Goal: Task Accomplishment & Management: Complete application form

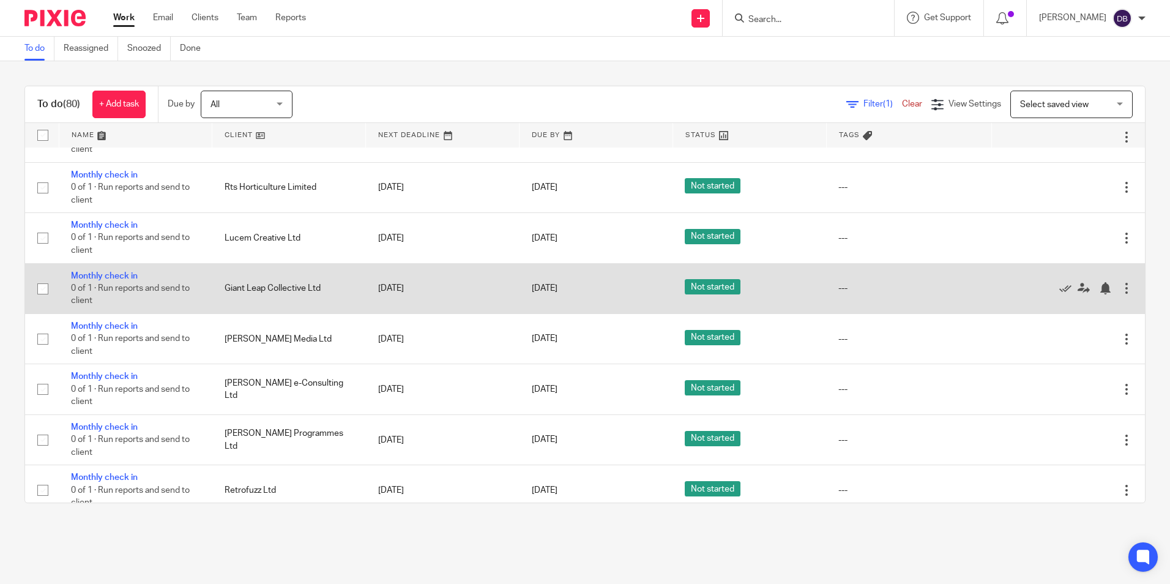
scroll to position [489, 0]
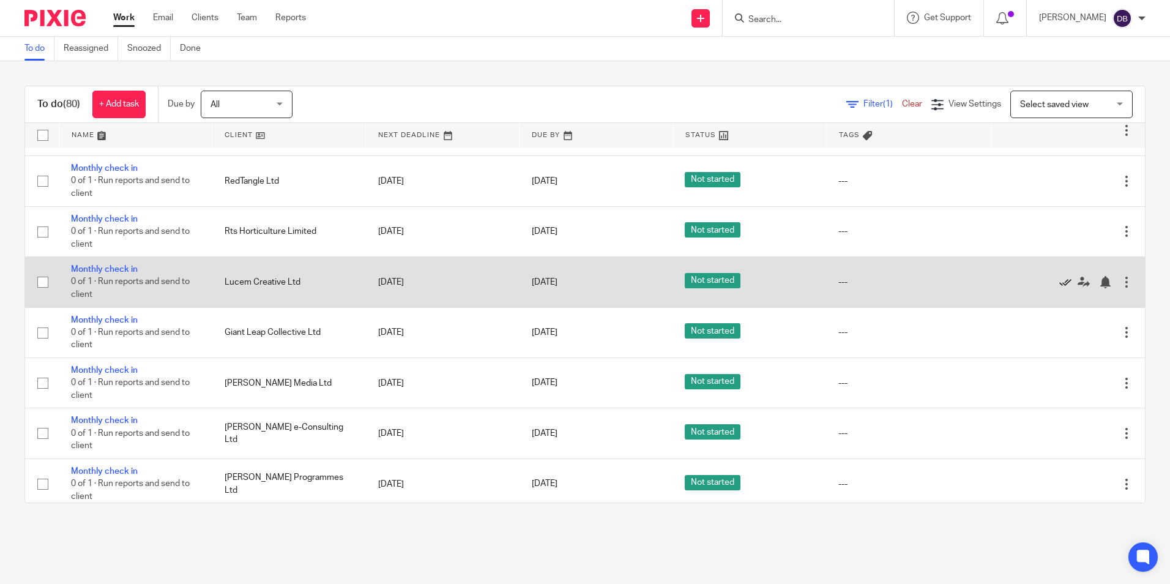
click at [1059, 284] on icon at bounding box center [1065, 282] width 12 height 12
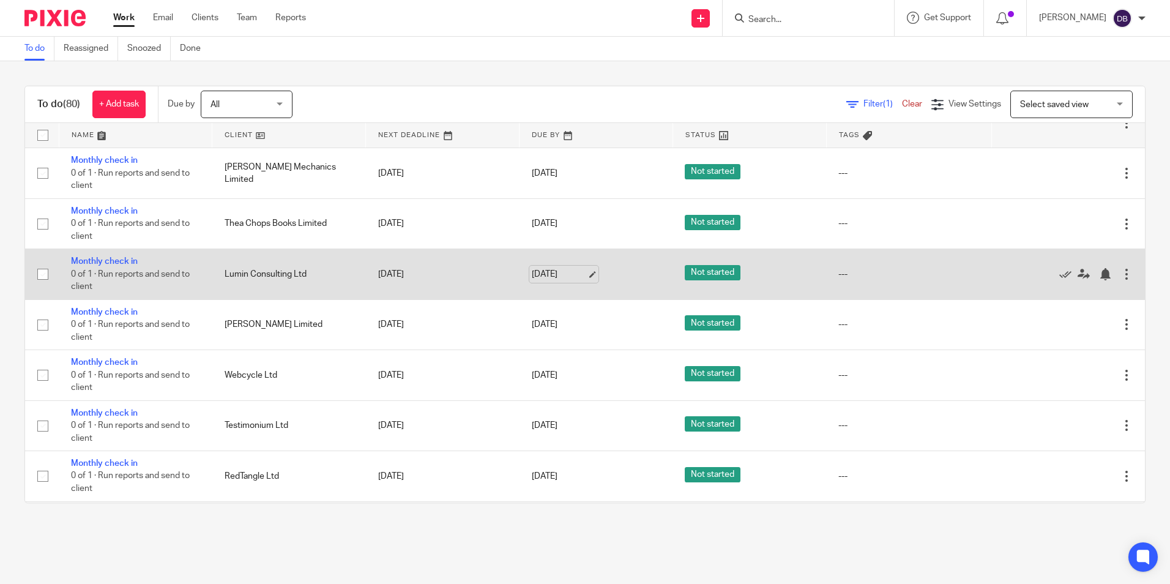
scroll to position [306, 0]
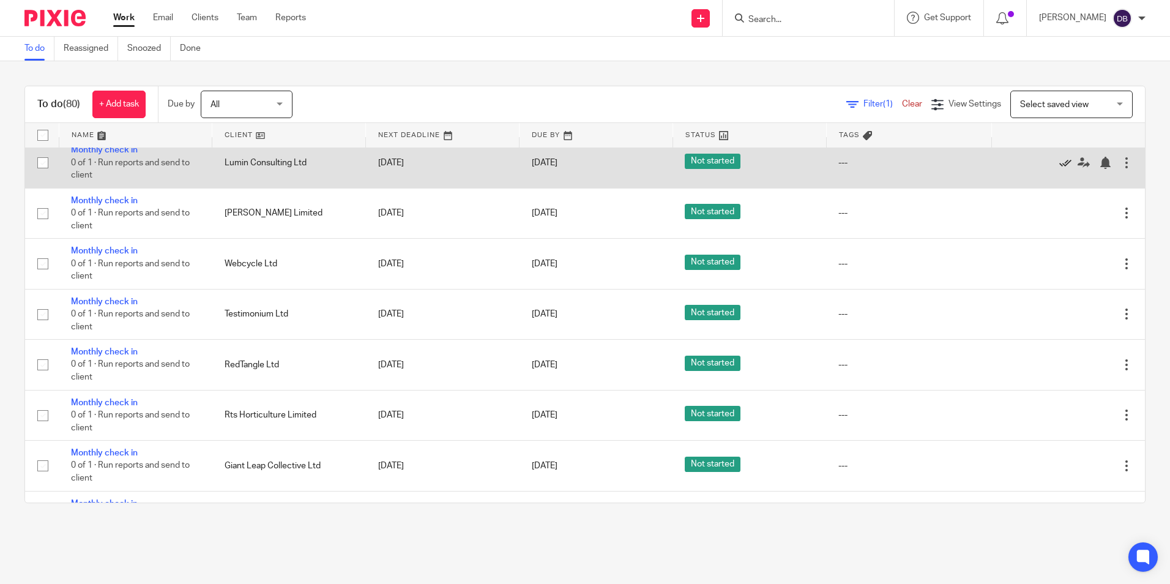
click at [1059, 161] on icon at bounding box center [1065, 163] width 12 height 12
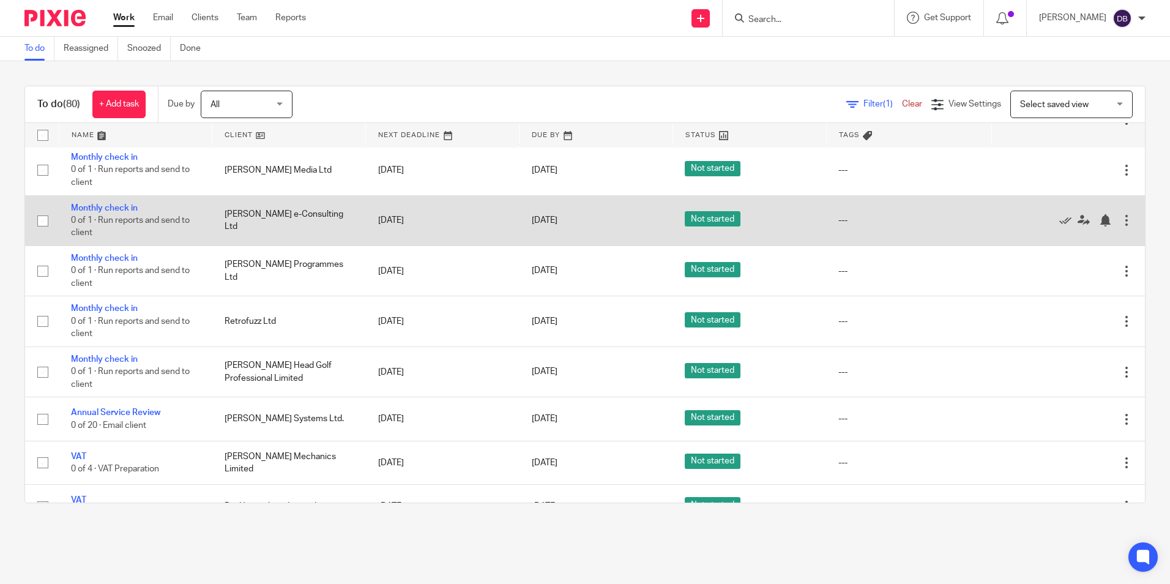
scroll to position [612, 0]
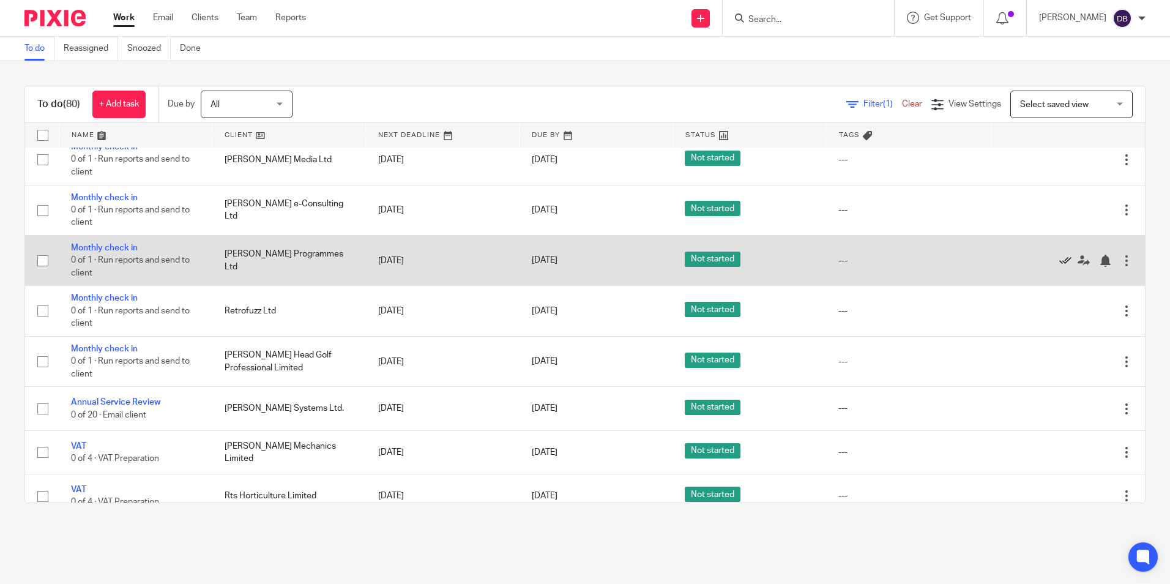
click at [1059, 259] on icon at bounding box center [1065, 260] width 12 height 12
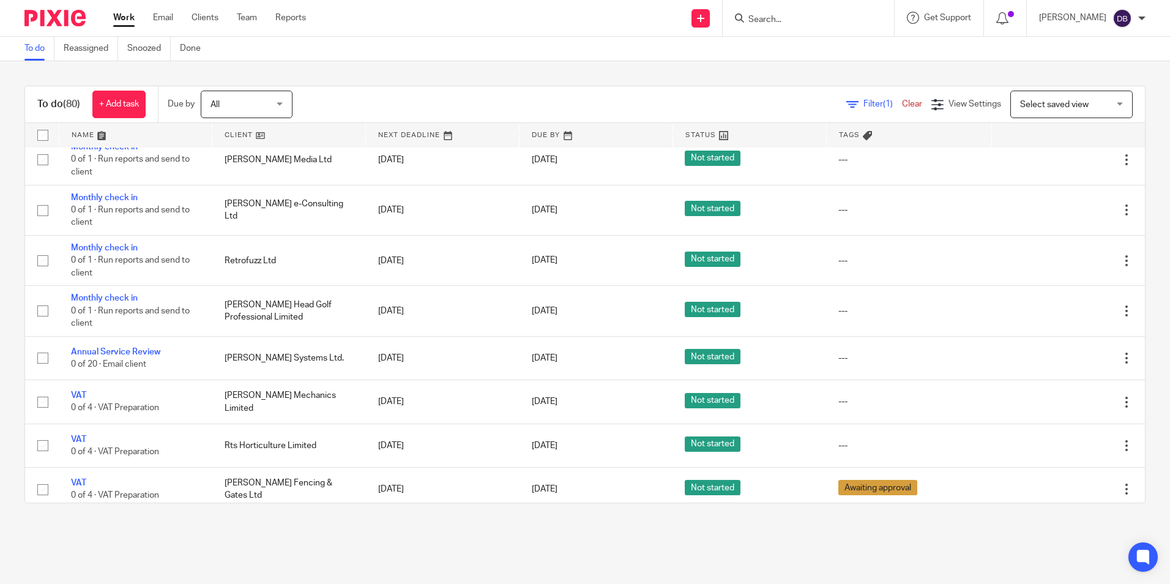
click at [830, 25] on input "Search" at bounding box center [802, 20] width 110 height 11
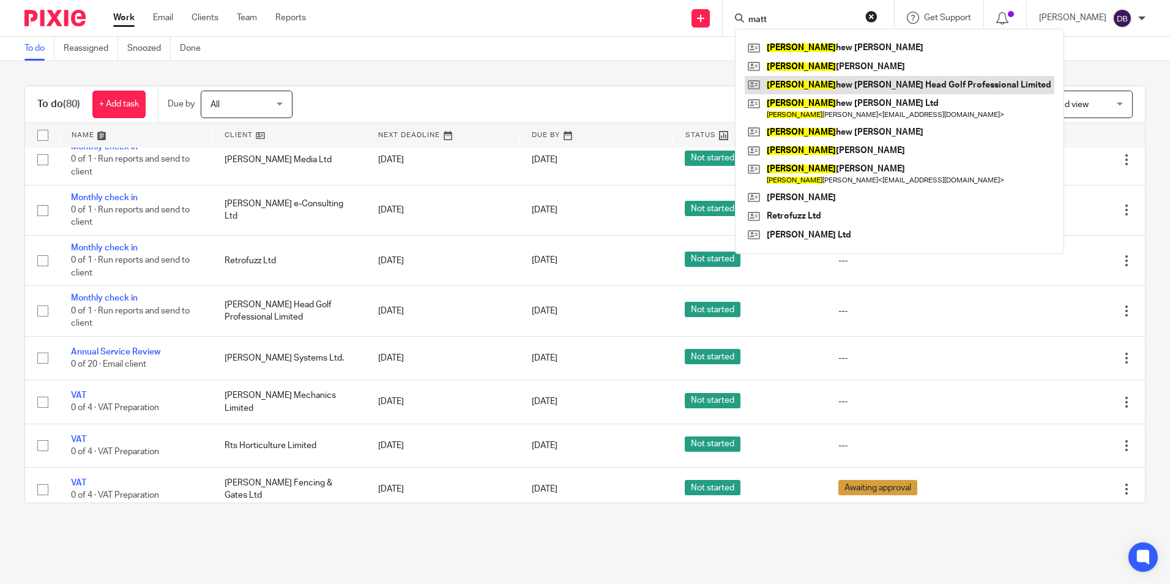
type input "matt"
click at [911, 84] on link at bounding box center [899, 85] width 310 height 18
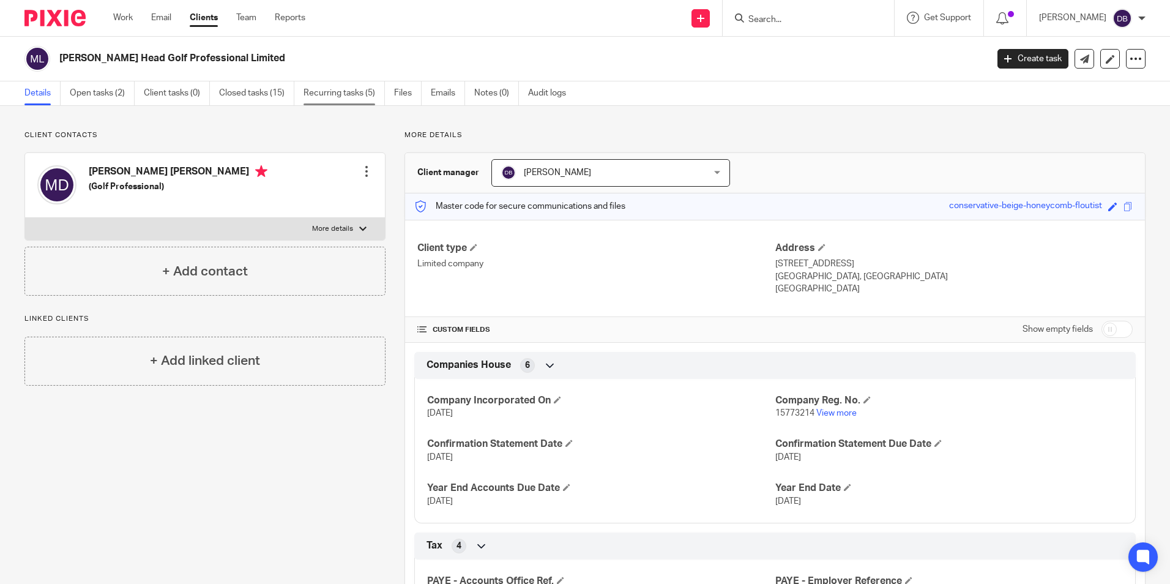
click at [350, 97] on link "Recurring tasks (5)" at bounding box center [343, 93] width 81 height 24
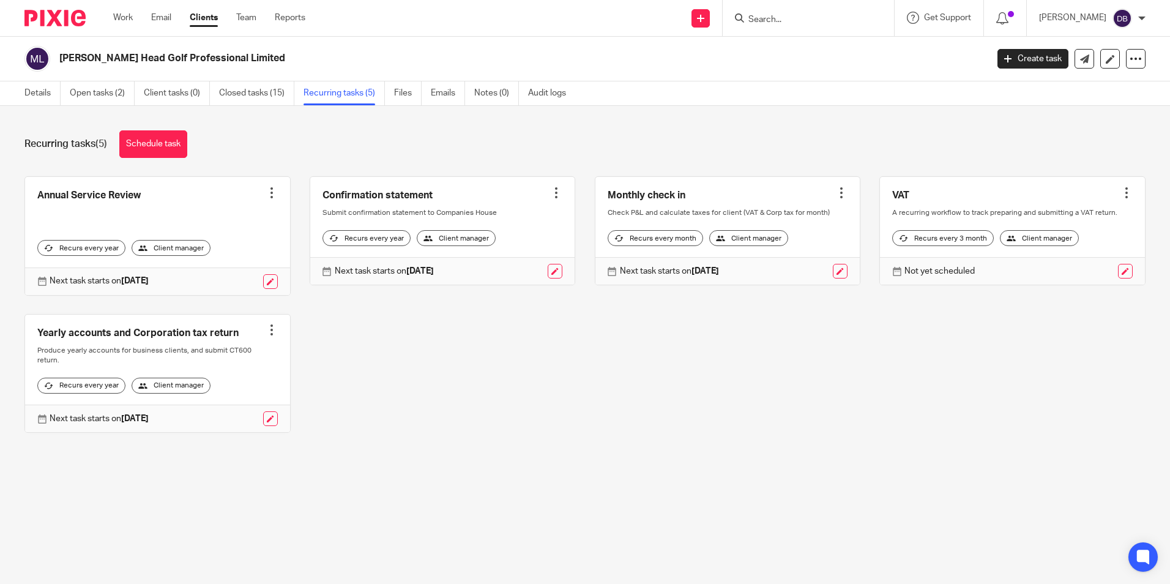
click at [949, 284] on div "Not yet scheduled" at bounding box center [1012, 271] width 265 height 28
click at [1118, 278] on link at bounding box center [1125, 271] width 15 height 15
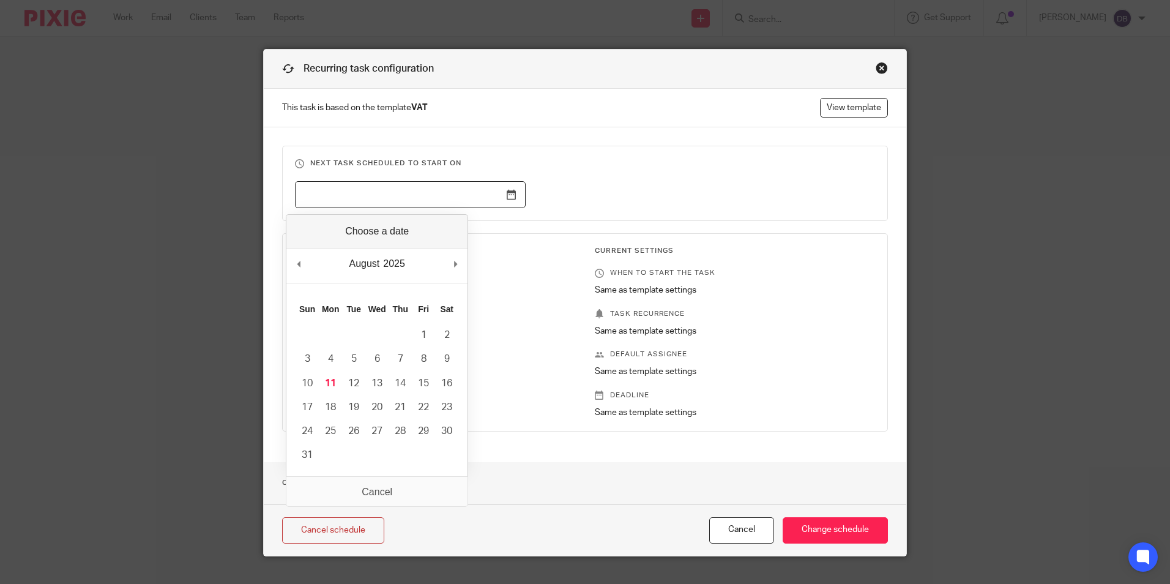
click at [500, 204] on input "Use the arrow keys to pick a date" at bounding box center [410, 195] width 231 height 28
type input "2025-11-01"
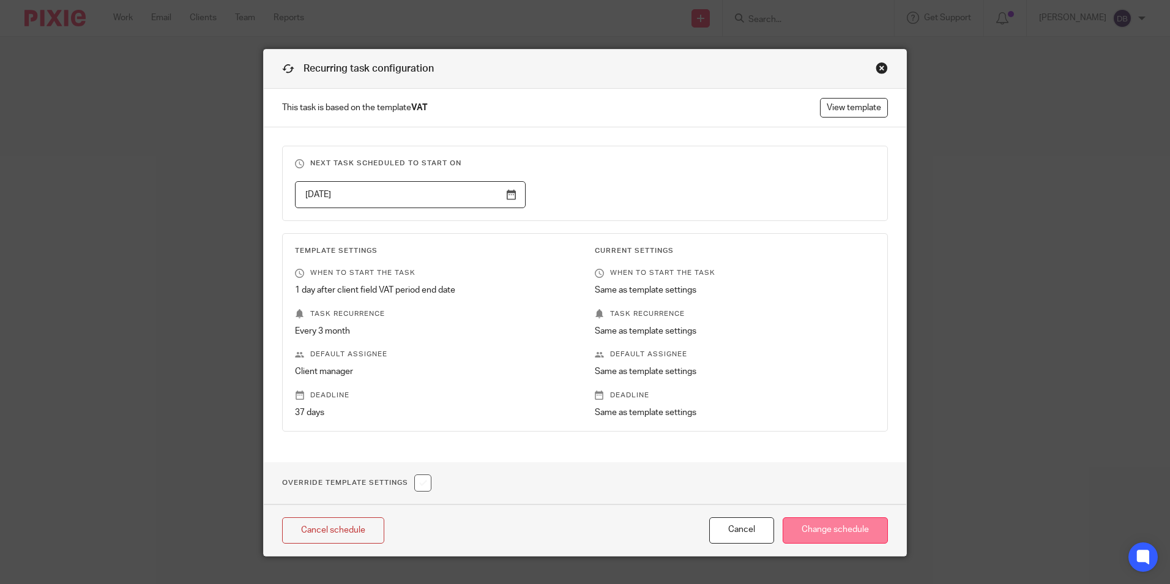
click at [843, 531] on input "Change schedule" at bounding box center [834, 530] width 105 height 26
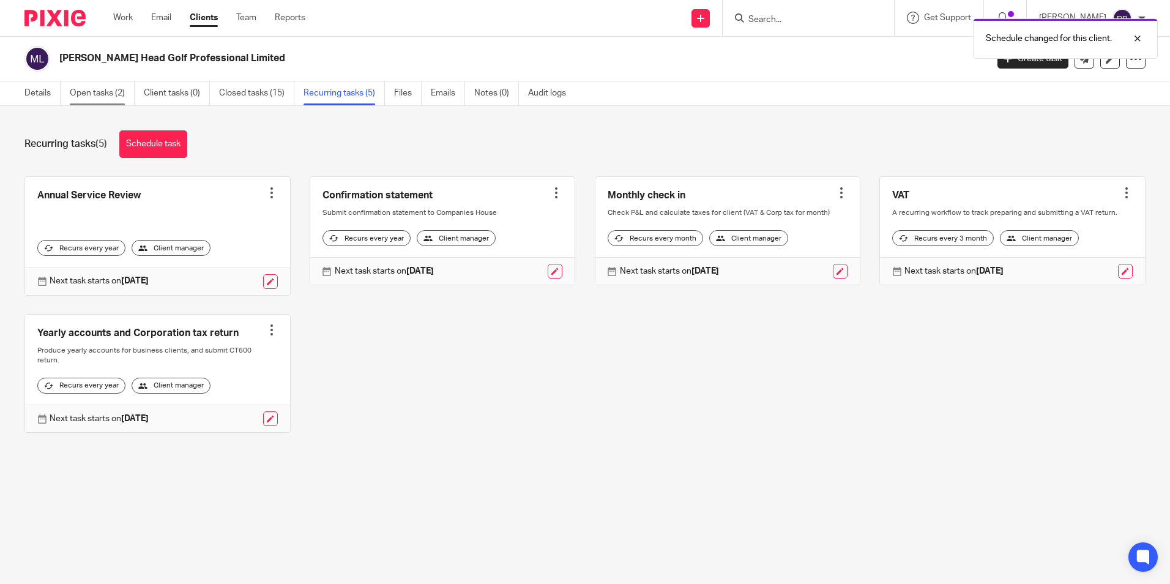
click at [97, 88] on link "Open tasks (2)" at bounding box center [102, 93] width 65 height 24
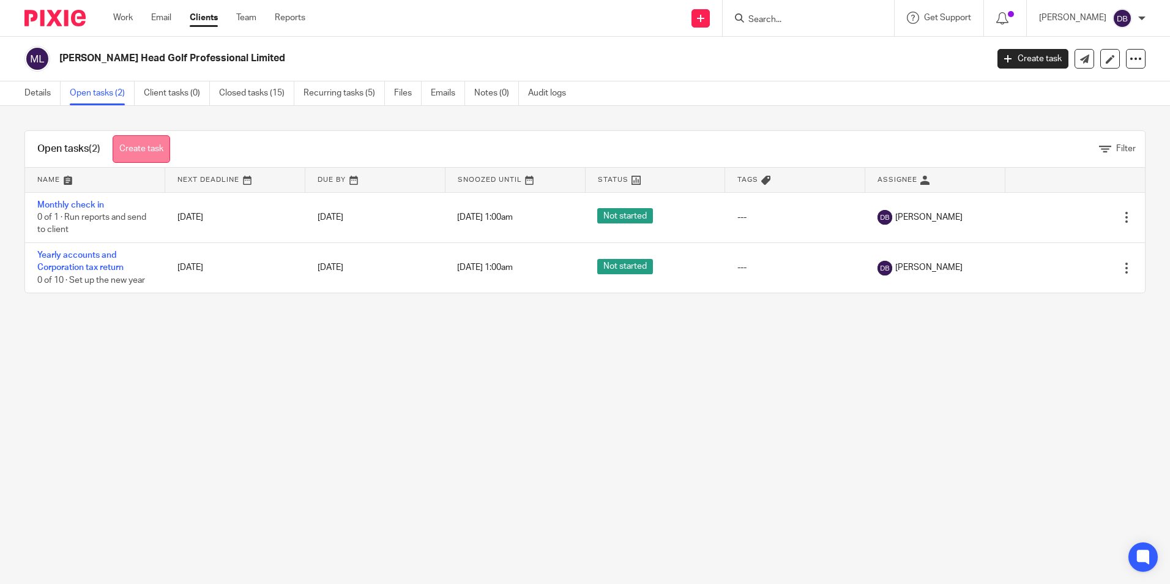
click at [170, 151] on link "Create task" at bounding box center [141, 149] width 57 height 28
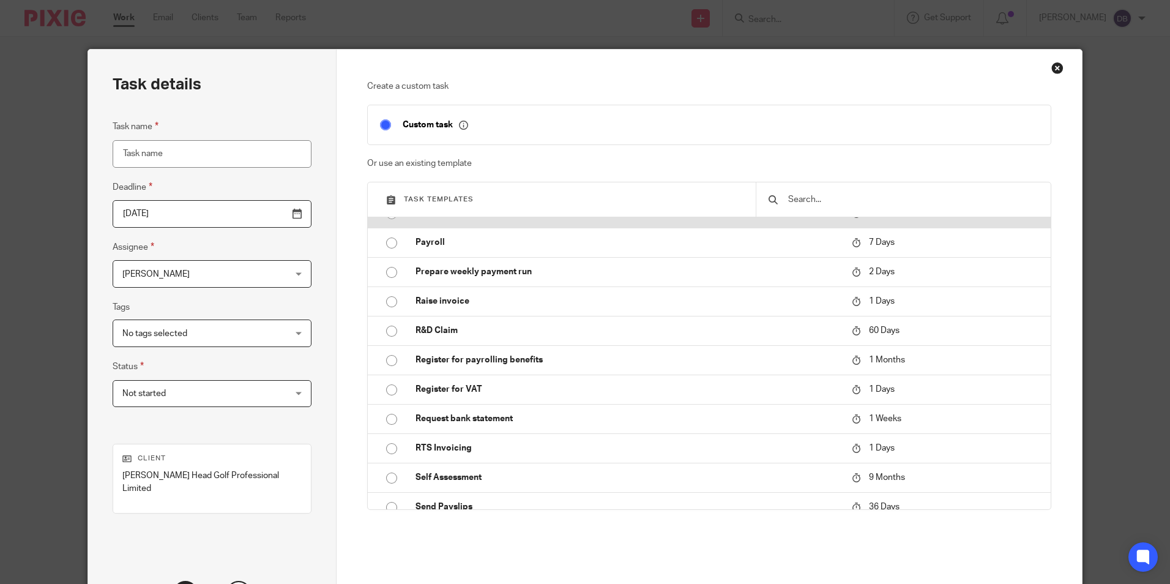
scroll to position [979, 0]
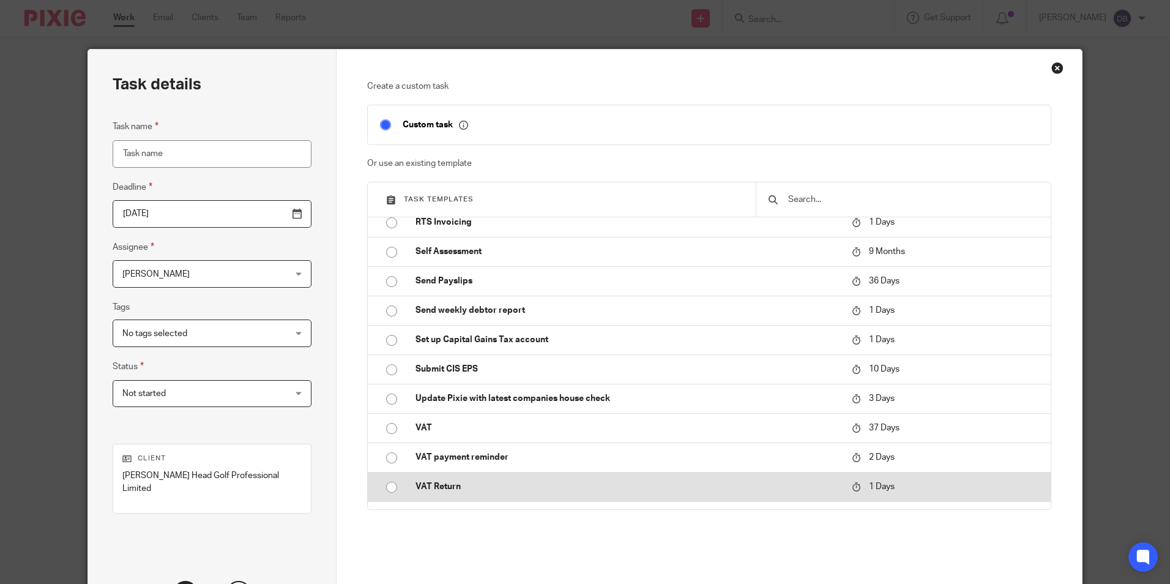
click at [387, 489] on input "radio" at bounding box center [391, 486] width 23 height 23
type input "2025-08-12"
type input "VAT Return"
checkbox input "false"
radio input "false"
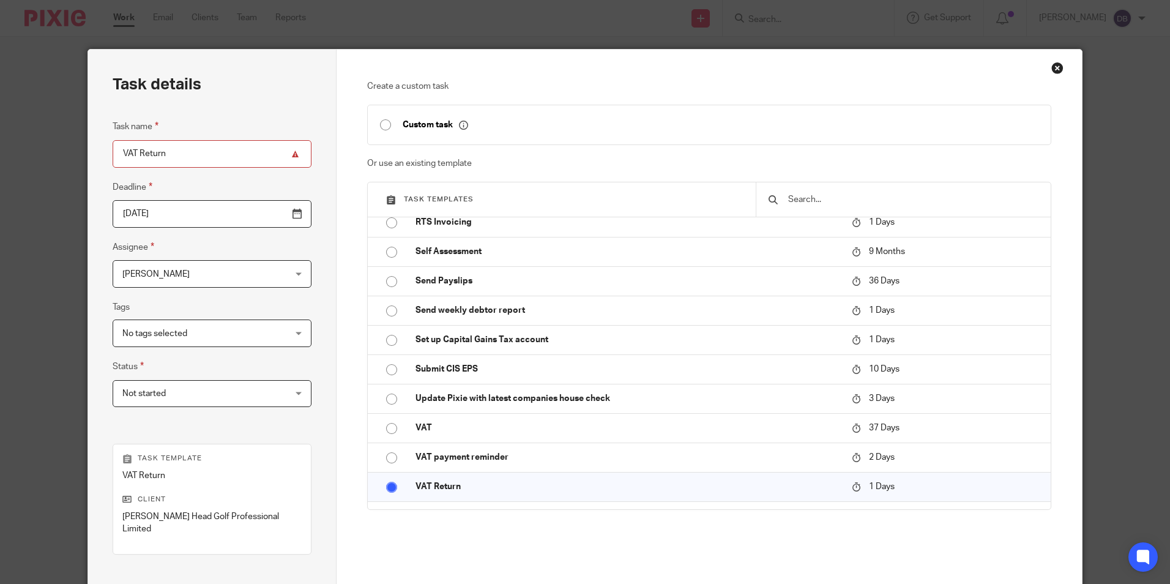
click at [214, 223] on input "2025-08-12" at bounding box center [212, 214] width 199 height 28
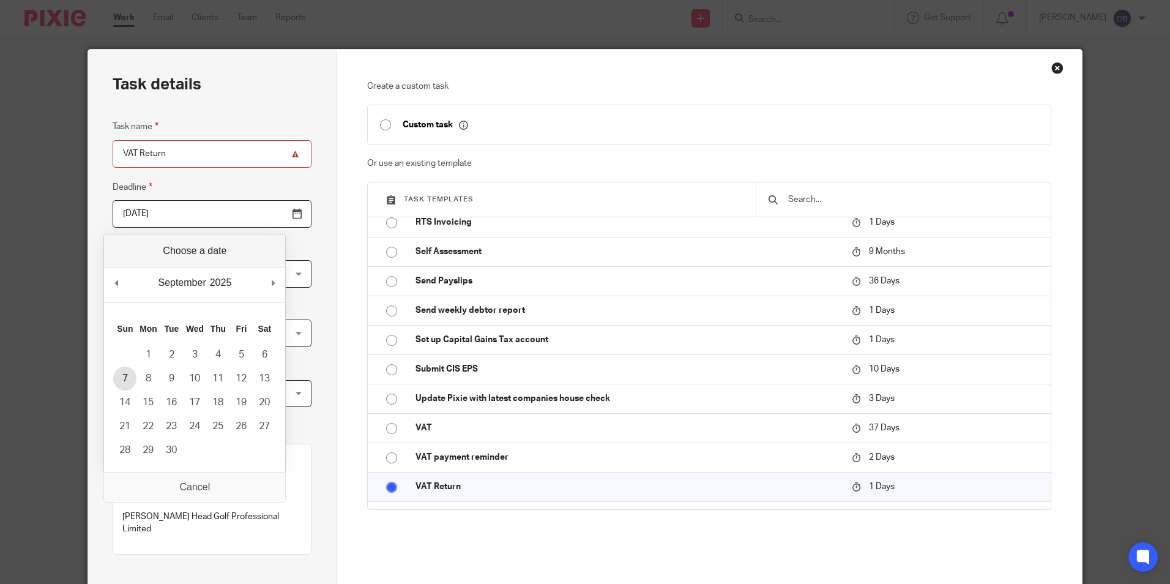
type input "2025-09-07"
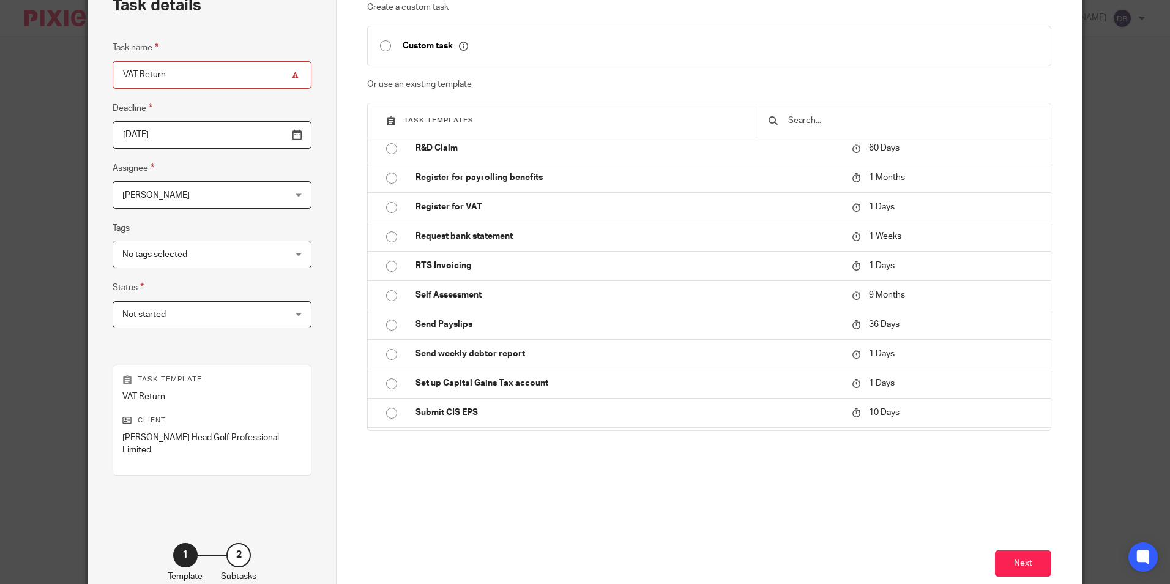
scroll to position [0, 0]
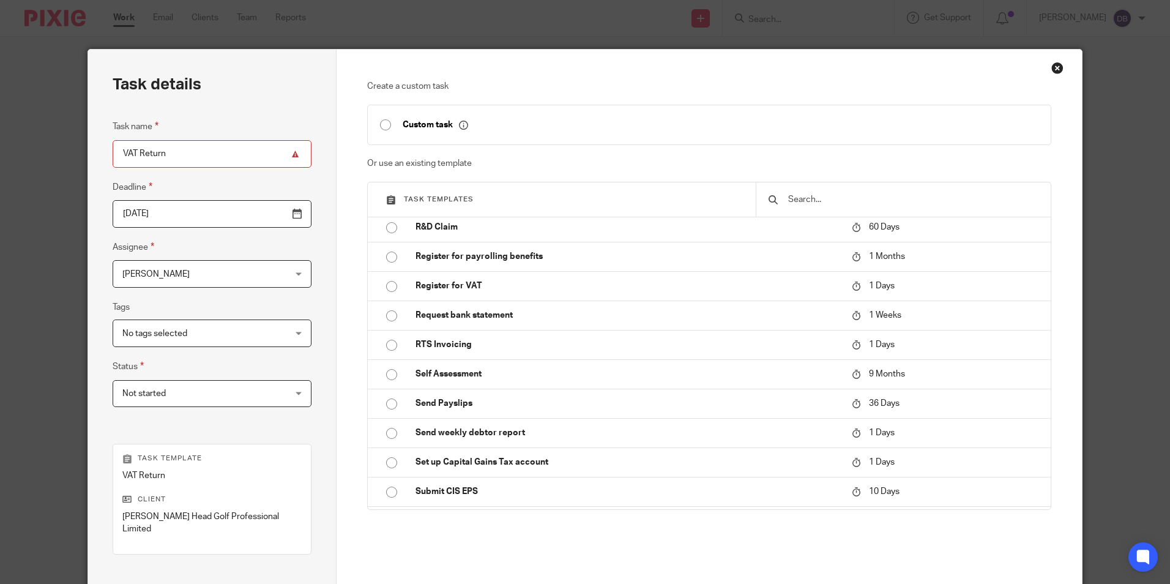
click at [207, 158] on input "VAT Return" at bounding box center [212, 154] width 199 height 28
click at [209, 159] on input "VAT Return" at bounding box center [212, 154] width 199 height 28
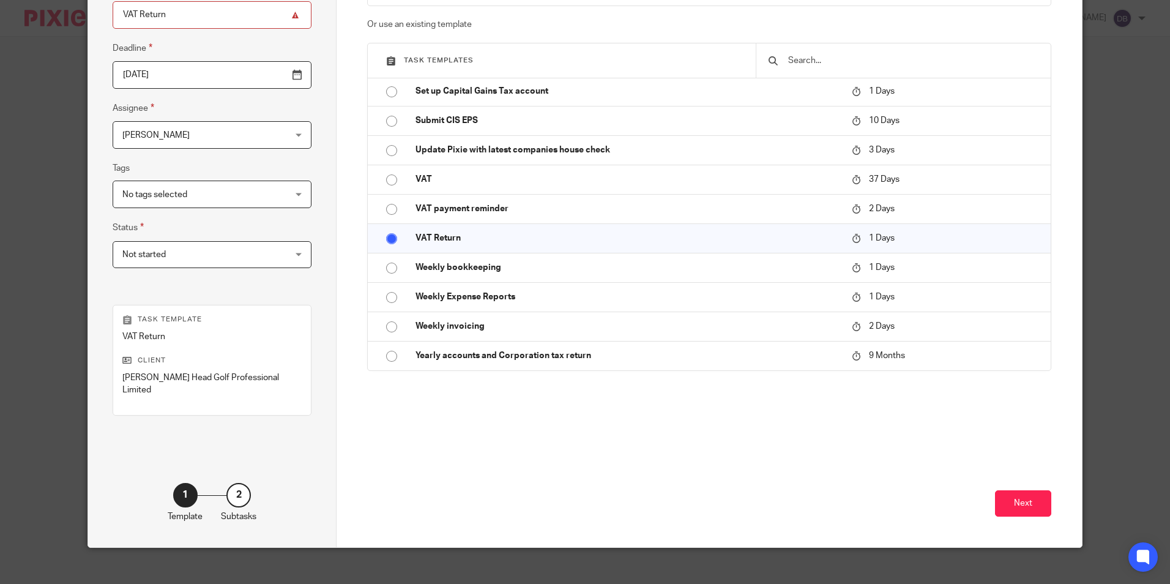
scroll to position [139, 0]
click at [255, 198] on div "No tags selected" at bounding box center [212, 194] width 199 height 28
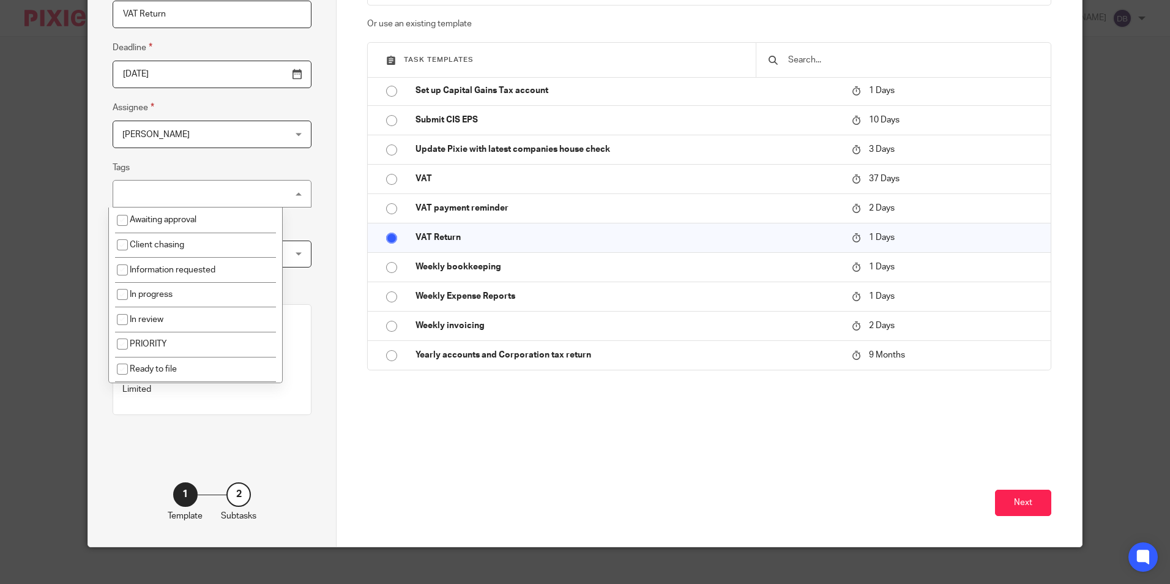
click at [253, 183] on div "No tags selected" at bounding box center [212, 194] width 199 height 28
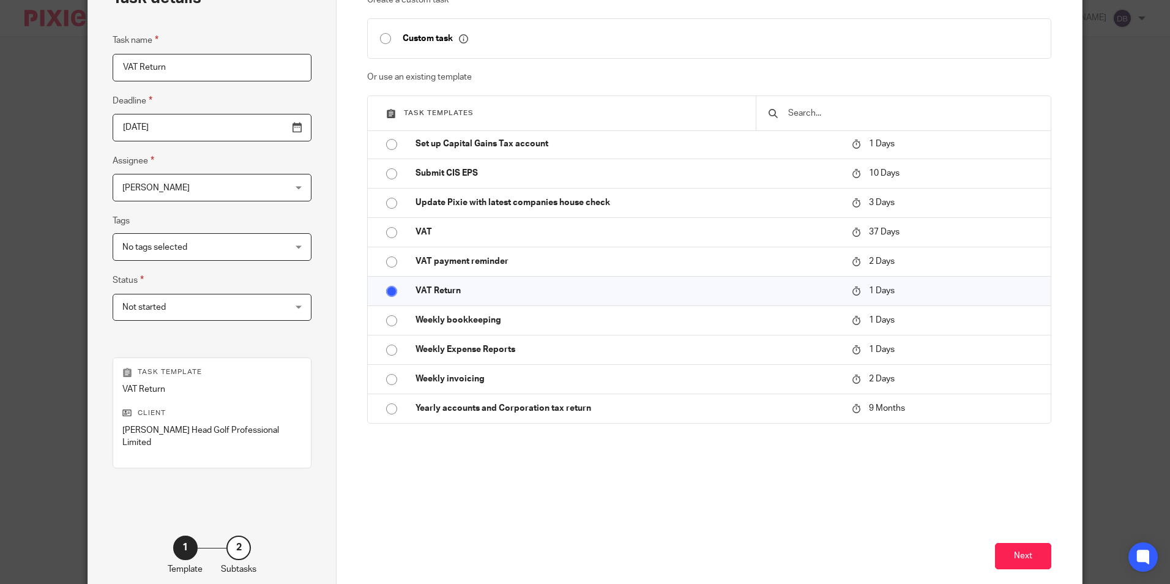
scroll to position [0, 0]
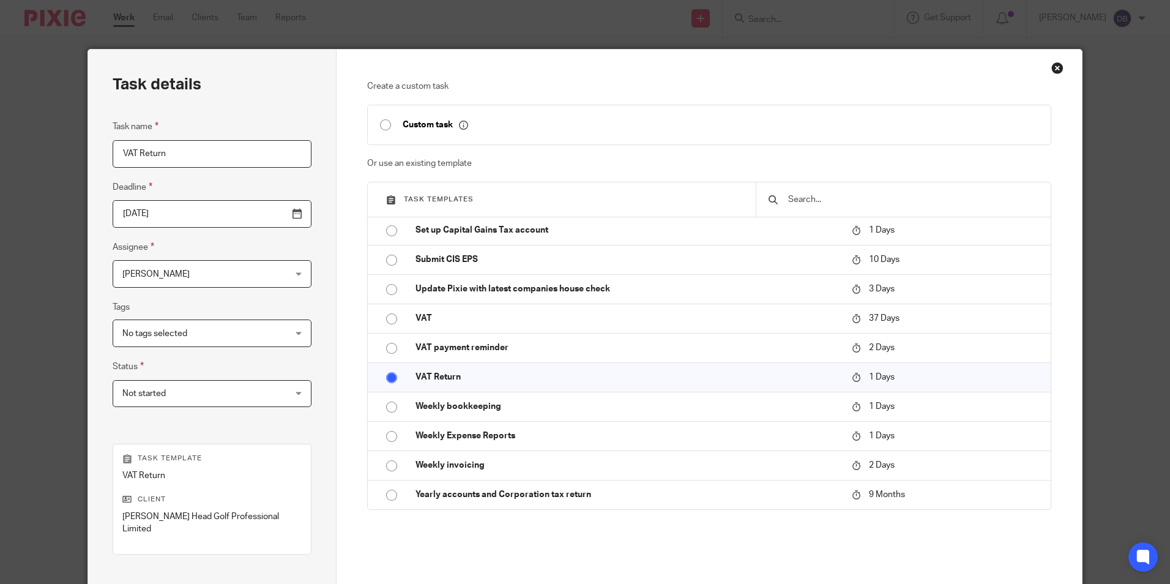
click at [242, 139] on fieldset "Task name VAT Return" at bounding box center [212, 143] width 199 height 48
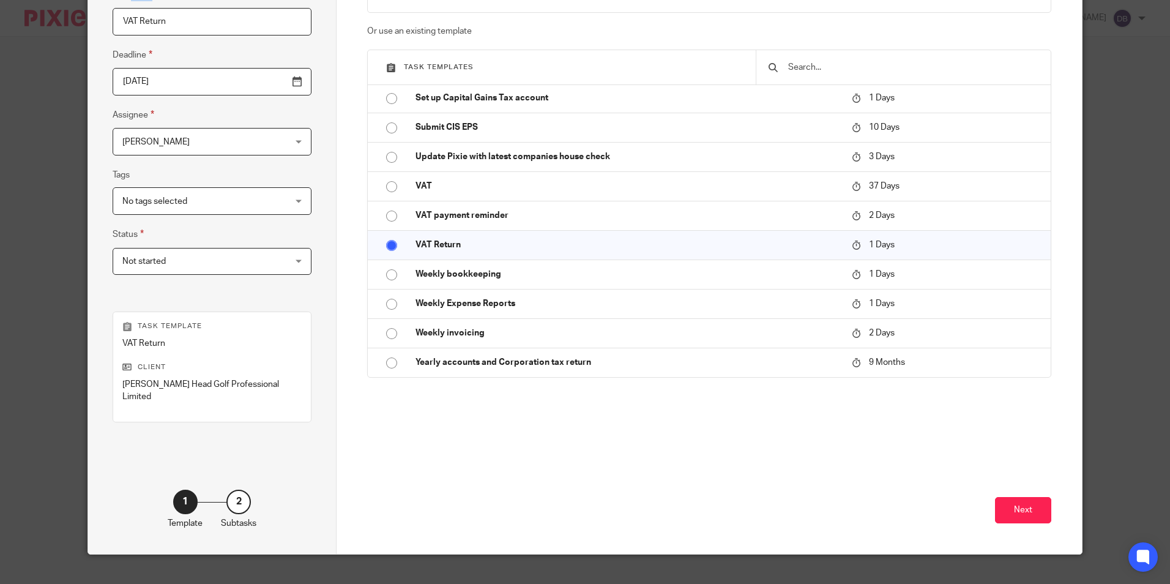
scroll to position [139, 0]
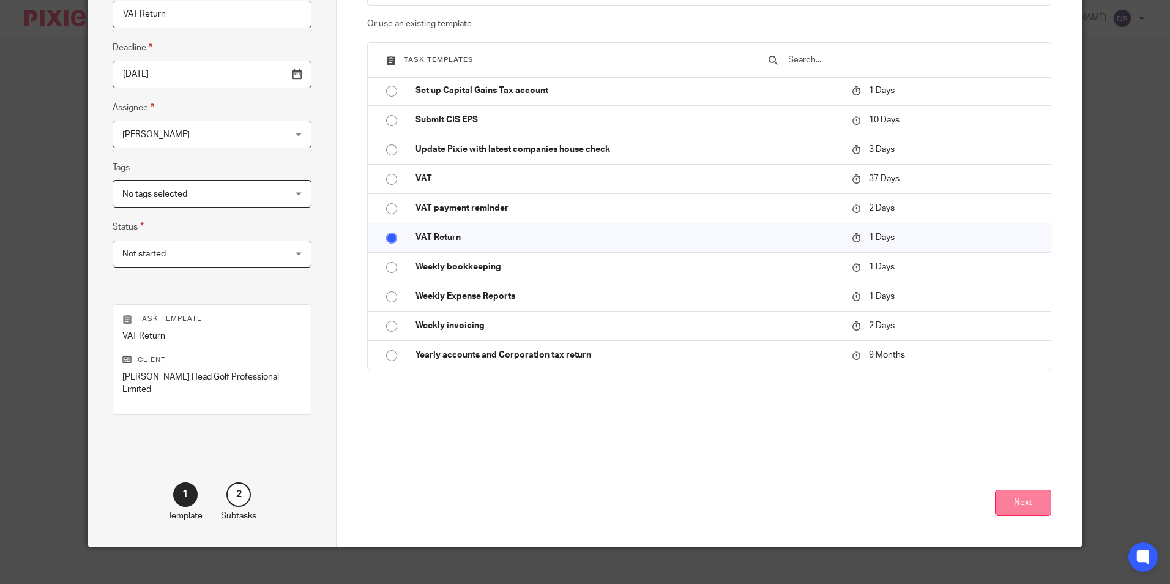
click at [1016, 489] on button "Next" at bounding box center [1023, 502] width 56 height 26
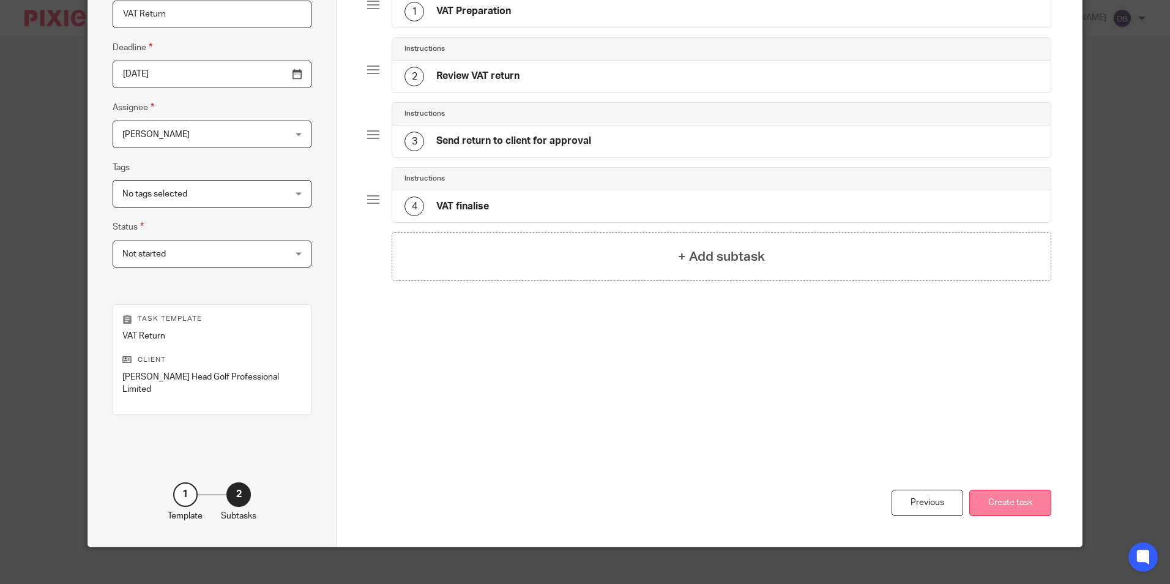
click at [992, 489] on button "Create task" at bounding box center [1010, 502] width 82 height 26
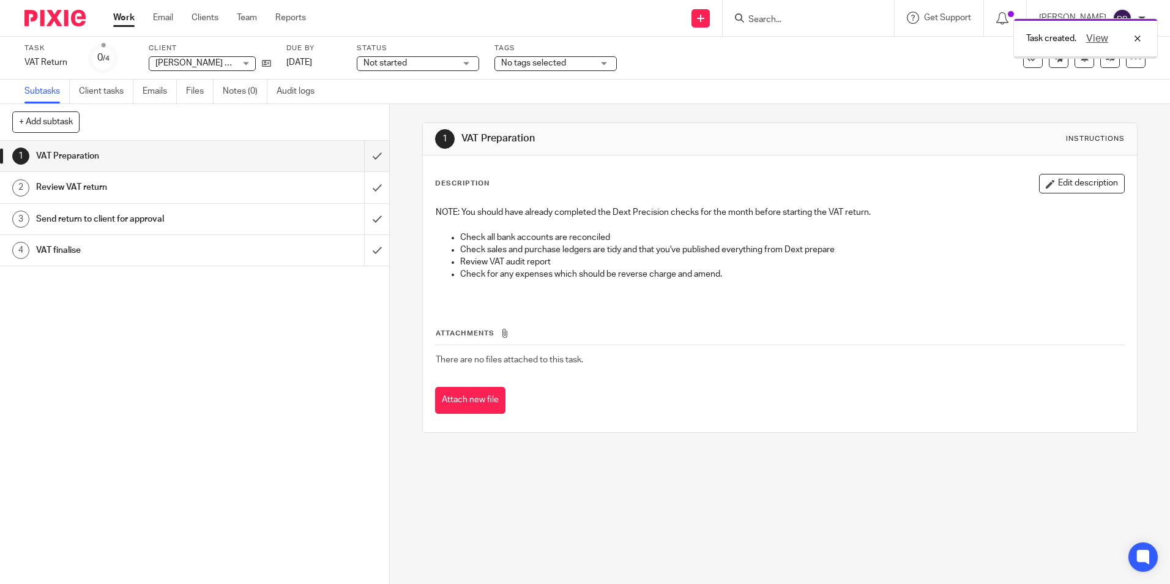
click at [75, 21] on img at bounding box center [54, 18] width 61 height 17
